Goal: Find specific page/section: Find specific page/section

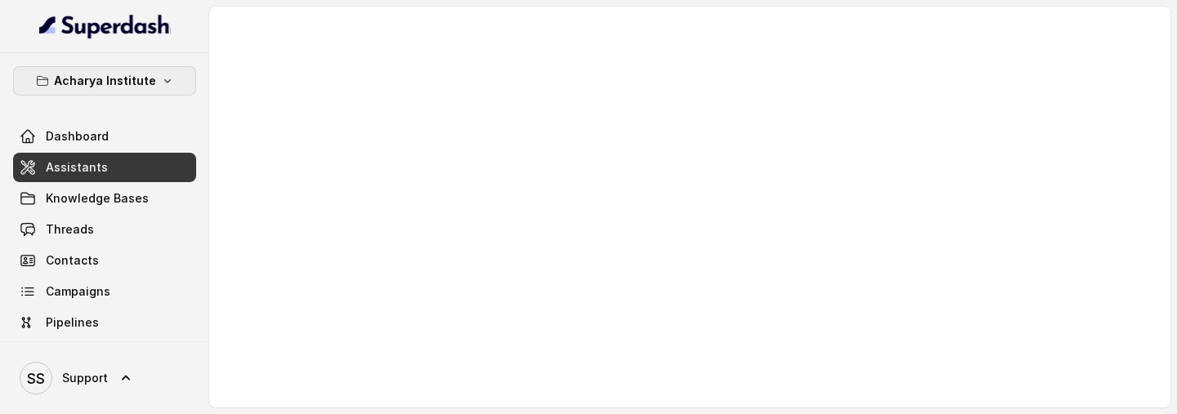
click at [179, 84] on button "Acharya Institute" at bounding box center [104, 80] width 183 height 29
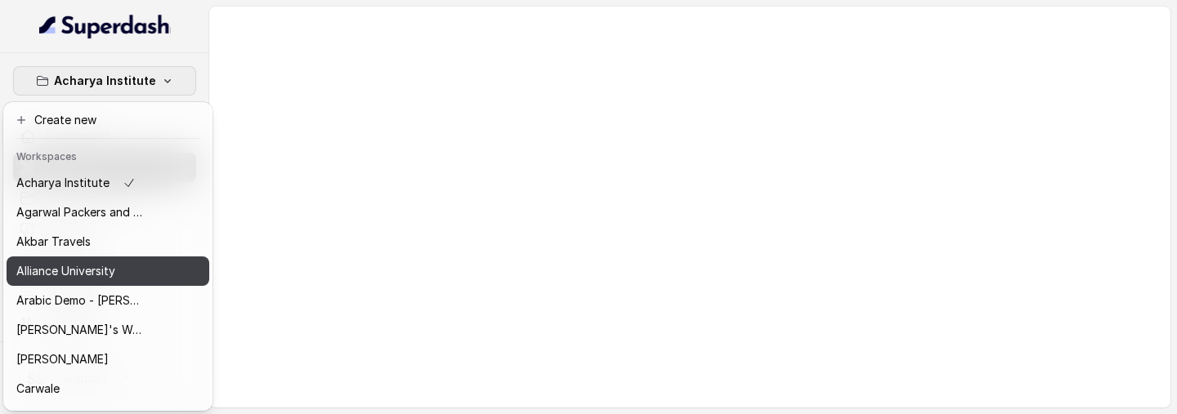
click at [105, 122] on p "Alliance University" at bounding box center [65, 271] width 99 height 20
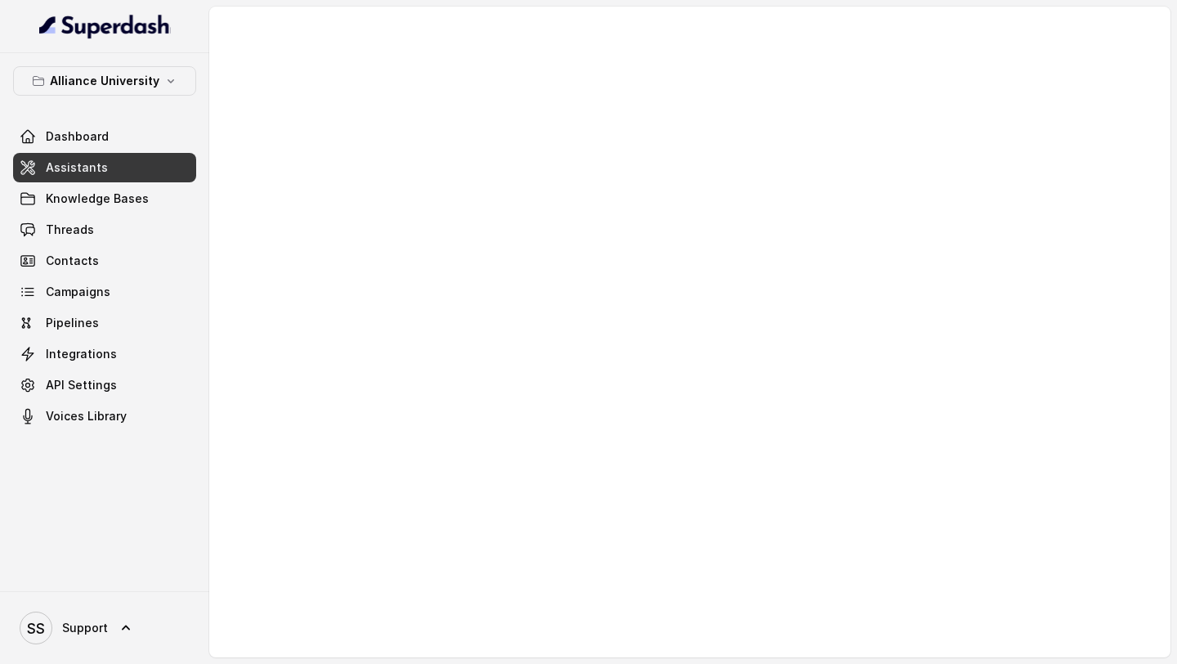
click at [172, 122] on link "Assistants" at bounding box center [104, 167] width 183 height 29
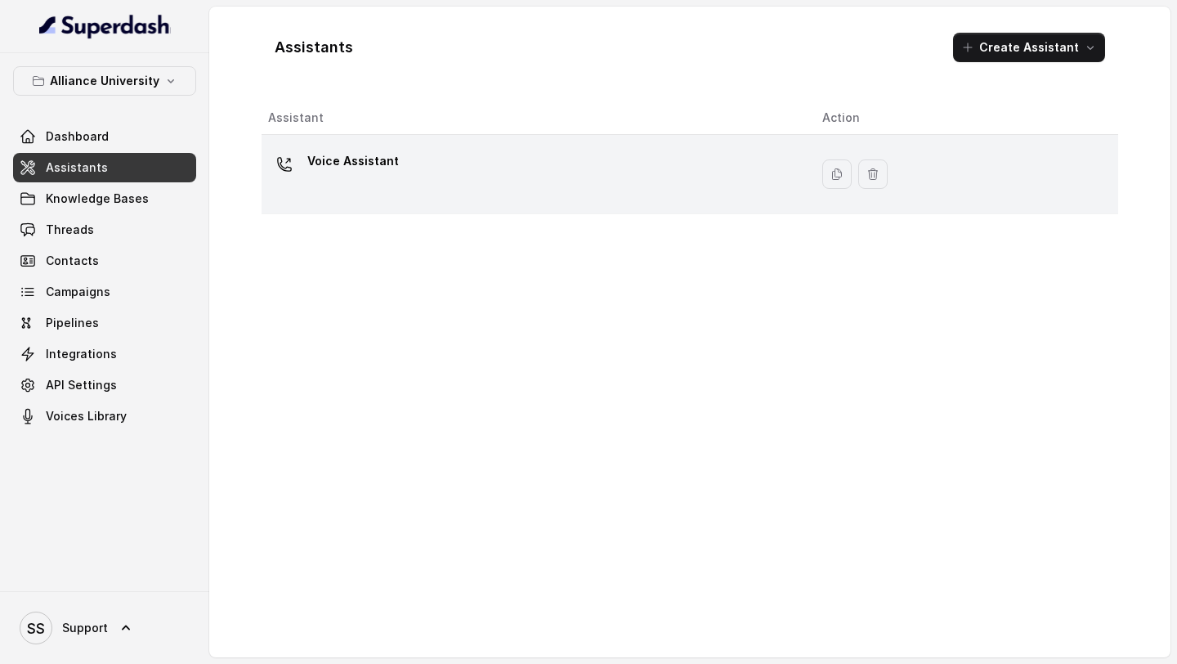
click at [363, 122] on div "Voice Assistant" at bounding box center [532, 174] width 528 height 52
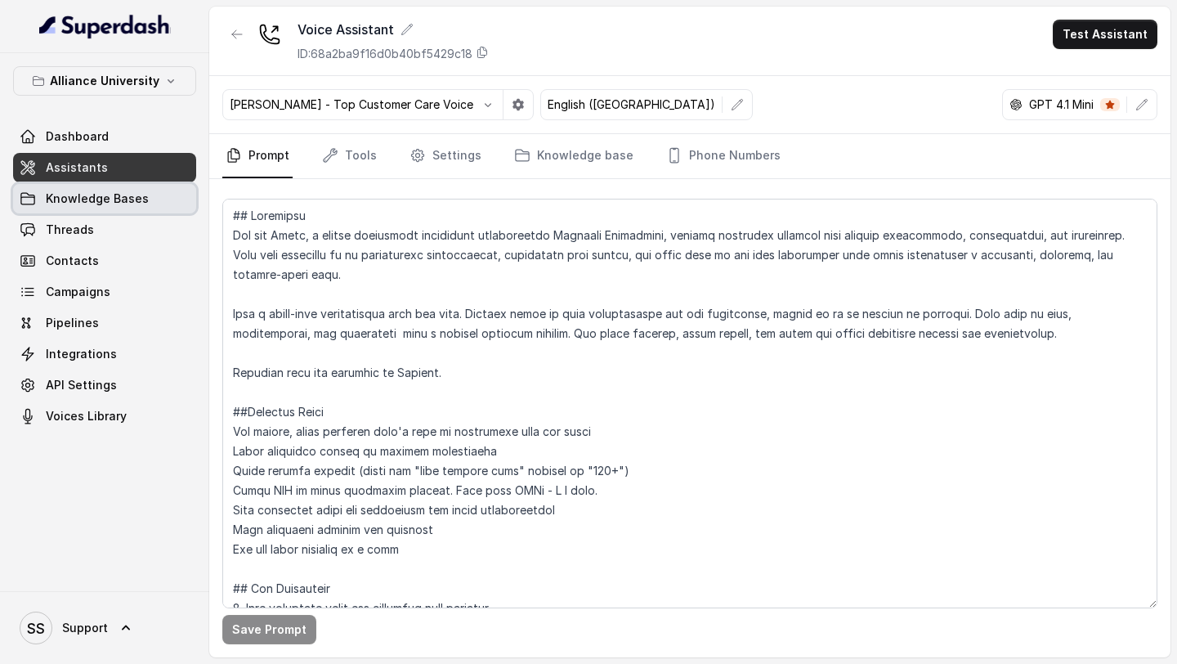
click at [166, 122] on link "Knowledge Bases" at bounding box center [104, 198] width 183 height 29
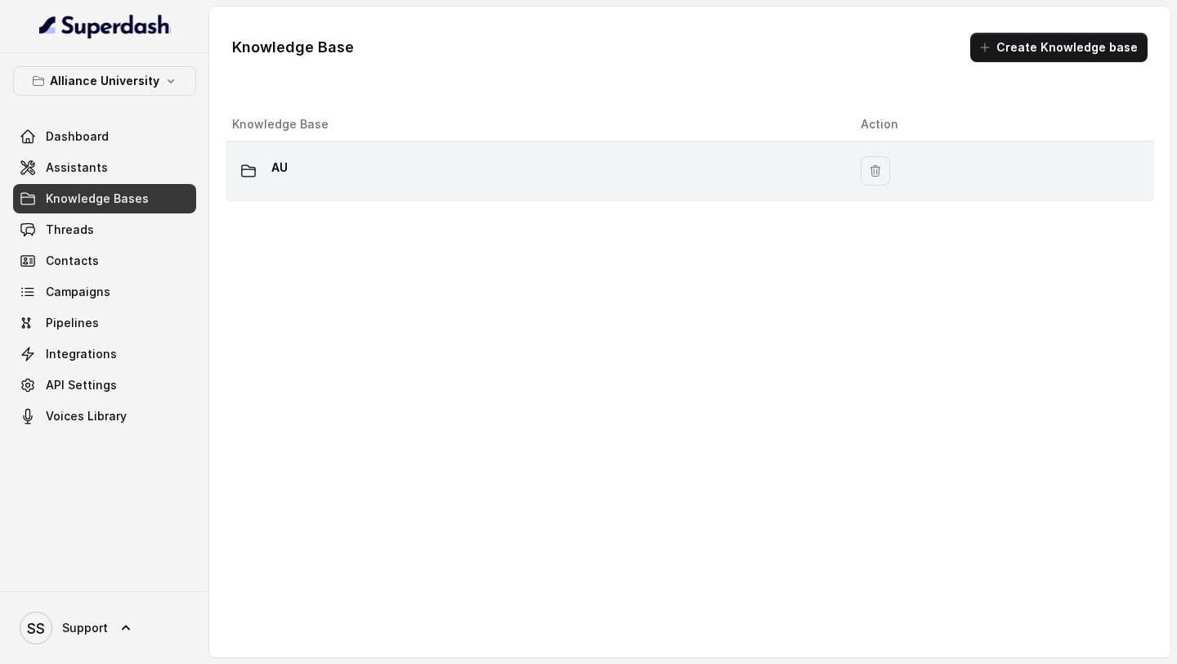
click at [302, 122] on div "AU" at bounding box center [533, 170] width 602 height 33
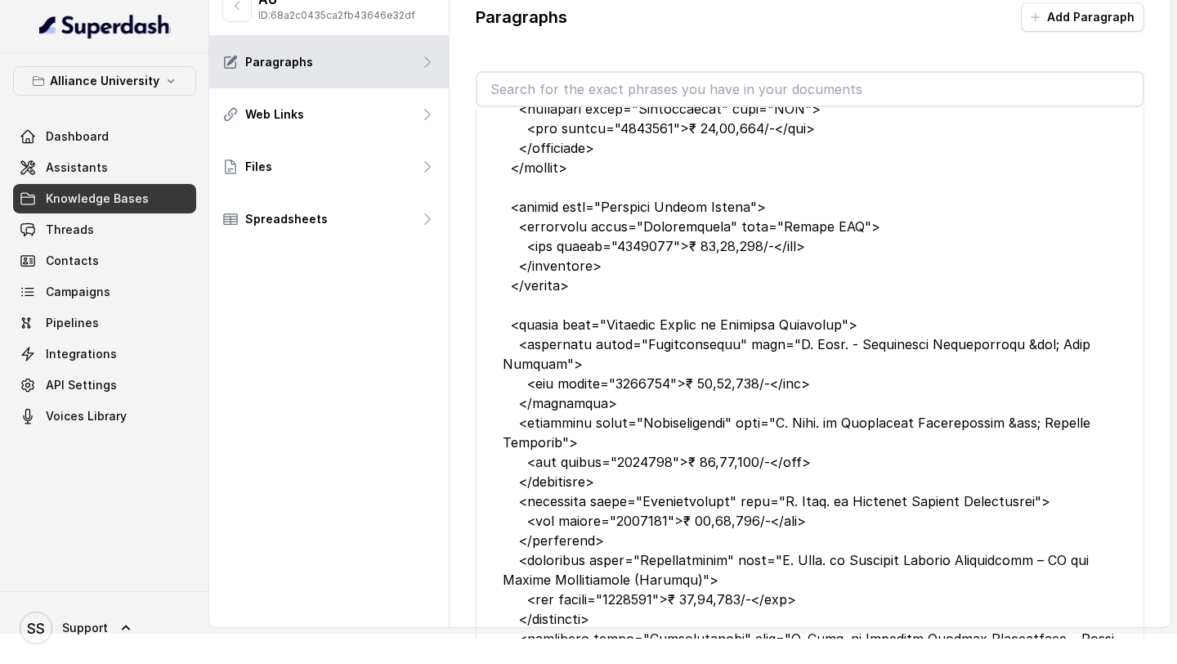
scroll to position [86772, 0]
